Goal: Find specific page/section: Find specific page/section

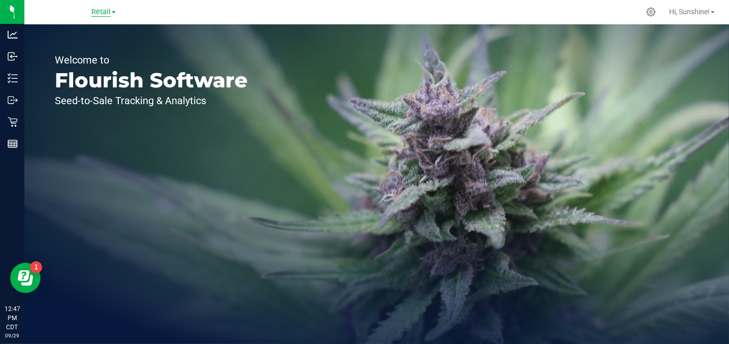
click at [96, 11] on span "Retail" at bounding box center [100, 12] width 19 height 9
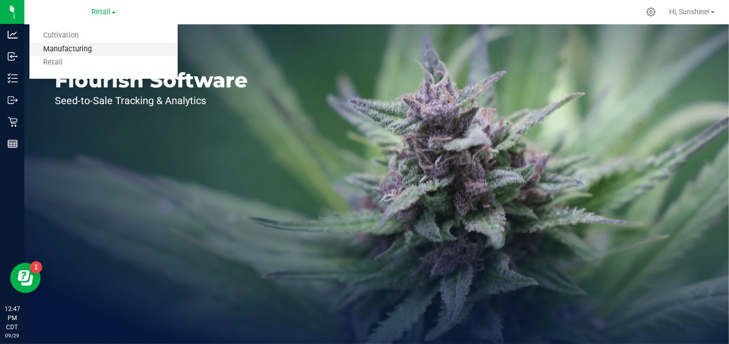
click at [86, 49] on link "Manufacturing" at bounding box center [103, 50] width 148 height 14
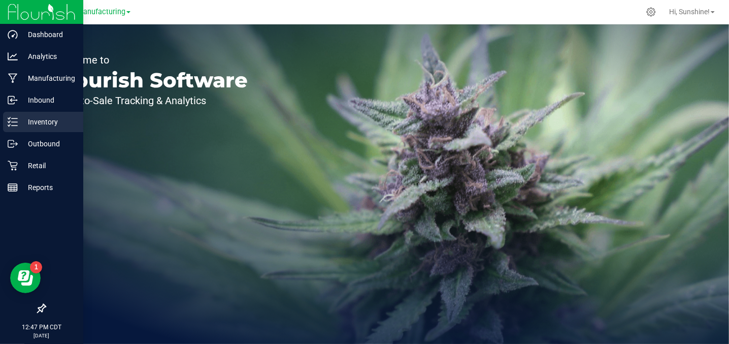
click at [57, 122] on p "Inventory" at bounding box center [48, 122] width 61 height 12
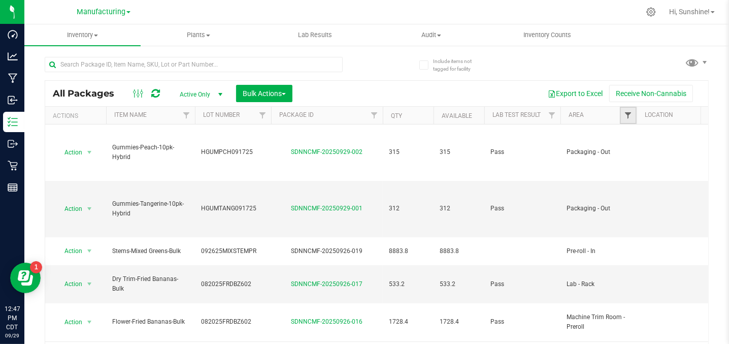
click at [629, 118] on span "Filter" at bounding box center [628, 115] width 8 height 8
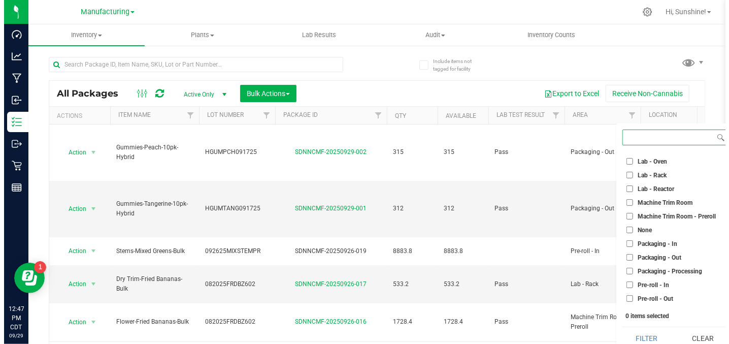
scroll to position [254, 0]
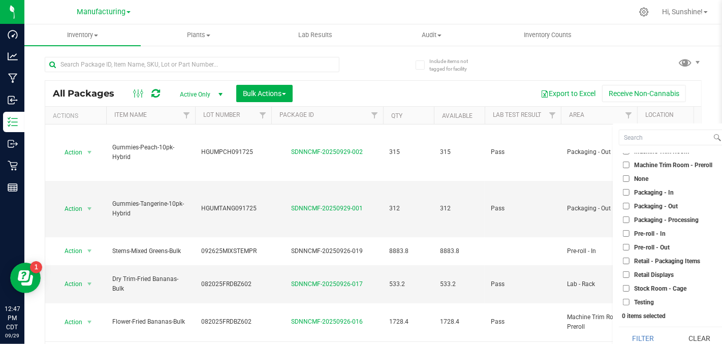
click at [626, 203] on input "Packaging - Out" at bounding box center [626, 206] width 7 height 7
checkbox input "true"
click at [653, 332] on button "Filter" at bounding box center [643, 338] width 49 height 22
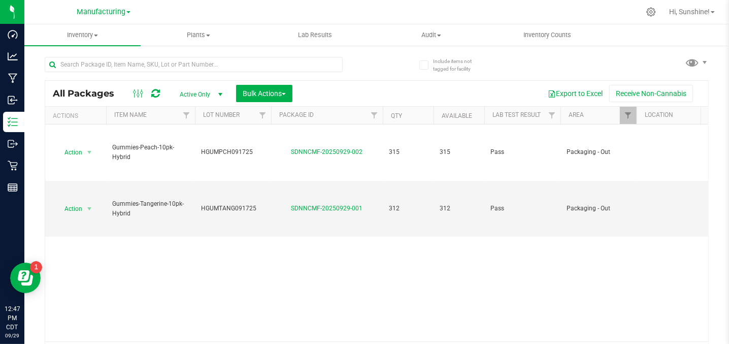
click at [300, 281] on div "Action Action Adjust qty Create package Edit attributes Global inventory Locate…" at bounding box center [376, 232] width 663 height 217
